Goal: Navigation & Orientation: Find specific page/section

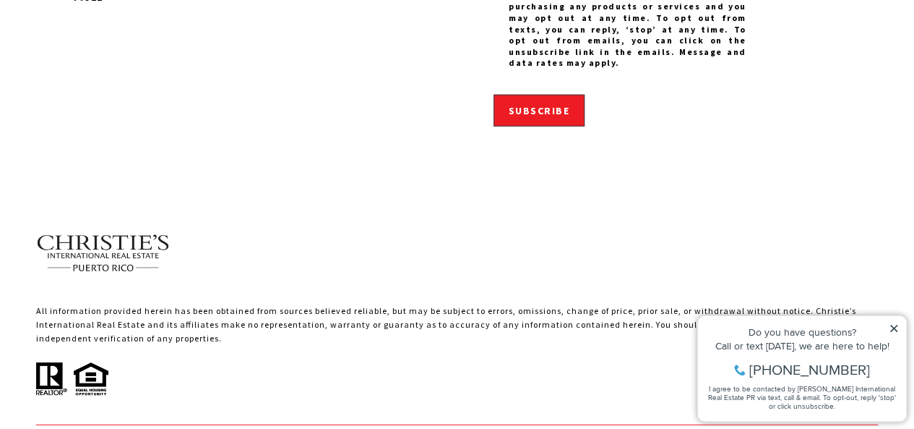
scroll to position [4635, 0]
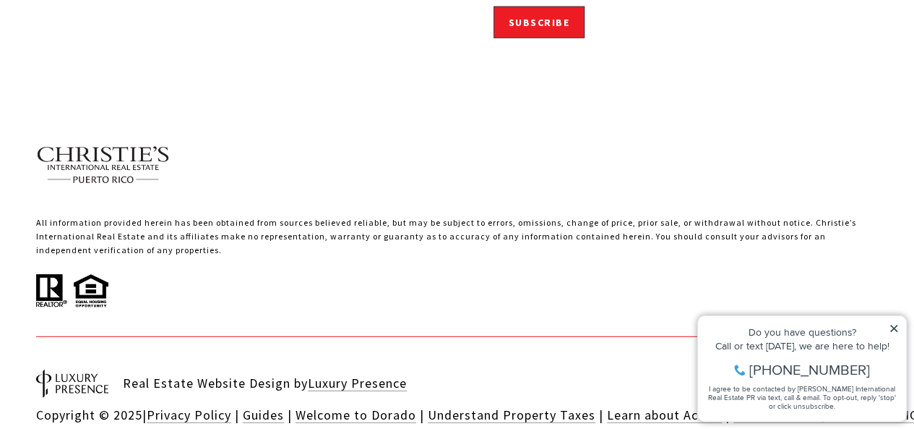
click at [893, 326] on icon at bounding box center [893, 327] width 7 height 7
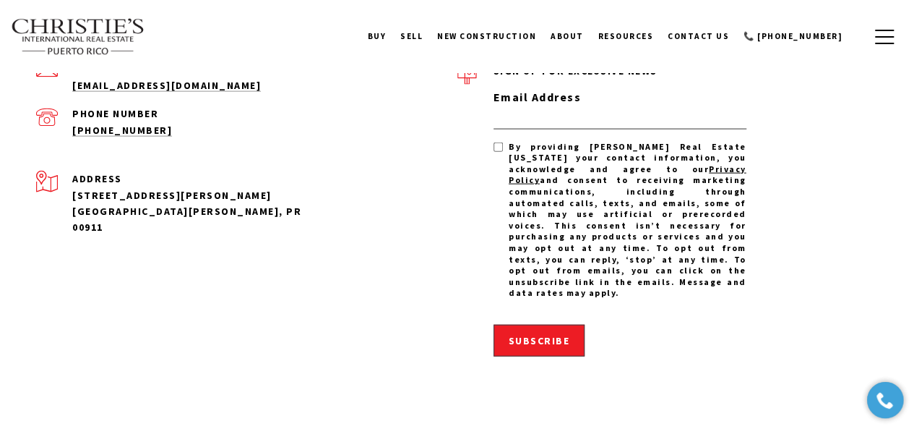
scroll to position [4148, 0]
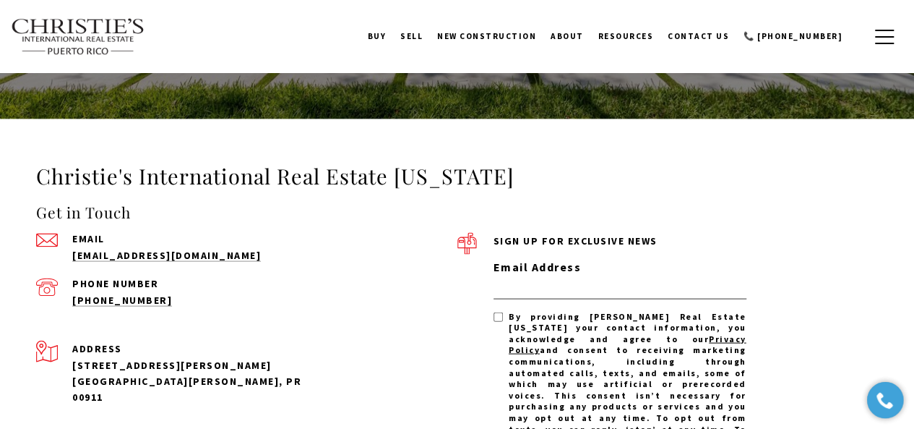
click at [142, 374] on span "[GEOGRAPHIC_DATA][PERSON_NAME], PR 00911" at bounding box center [186, 388] width 229 height 29
